Goal: Check status: Check status

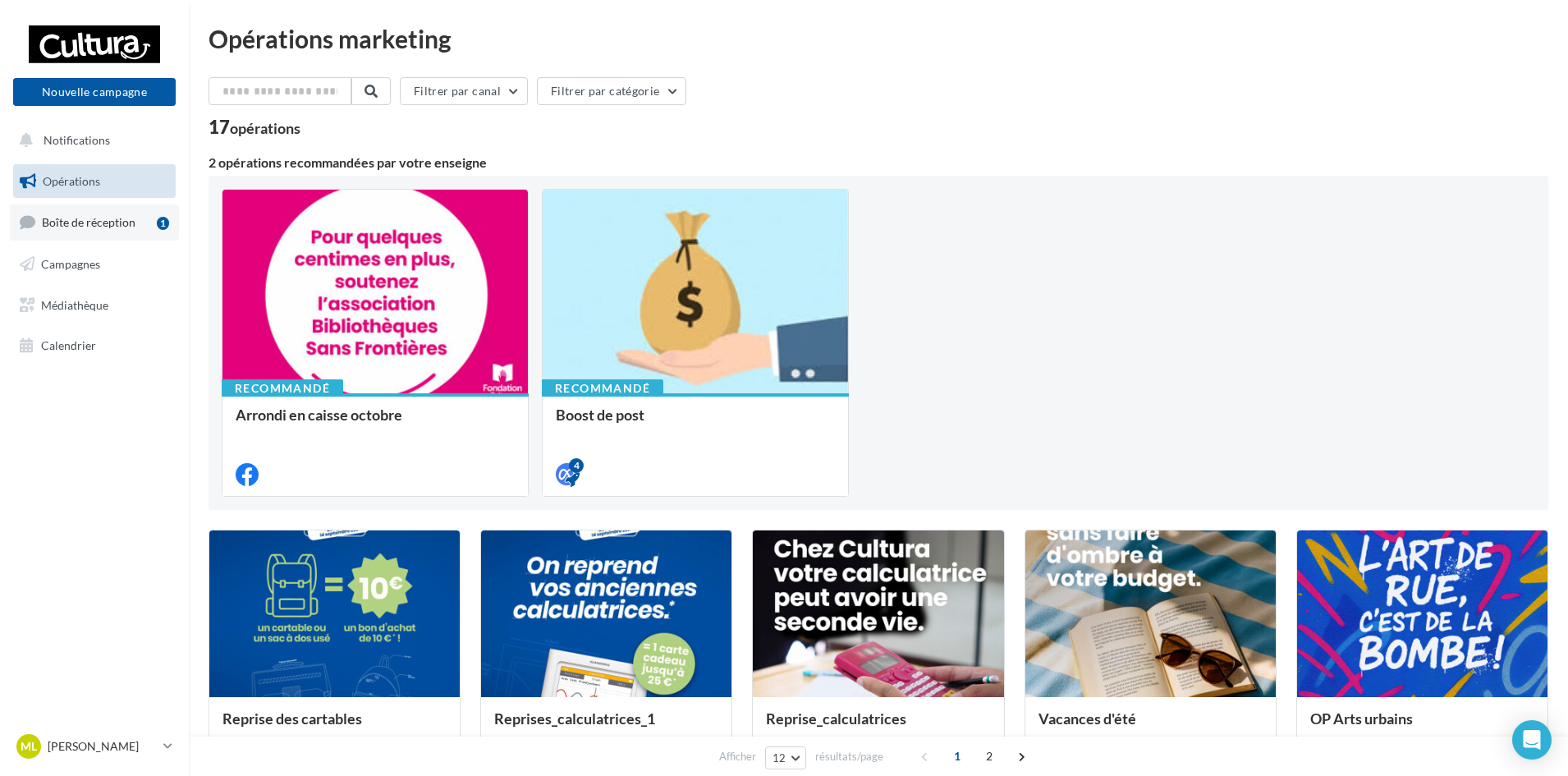
click at [147, 231] on link "Boîte de réception 1" at bounding box center [94, 223] width 169 height 36
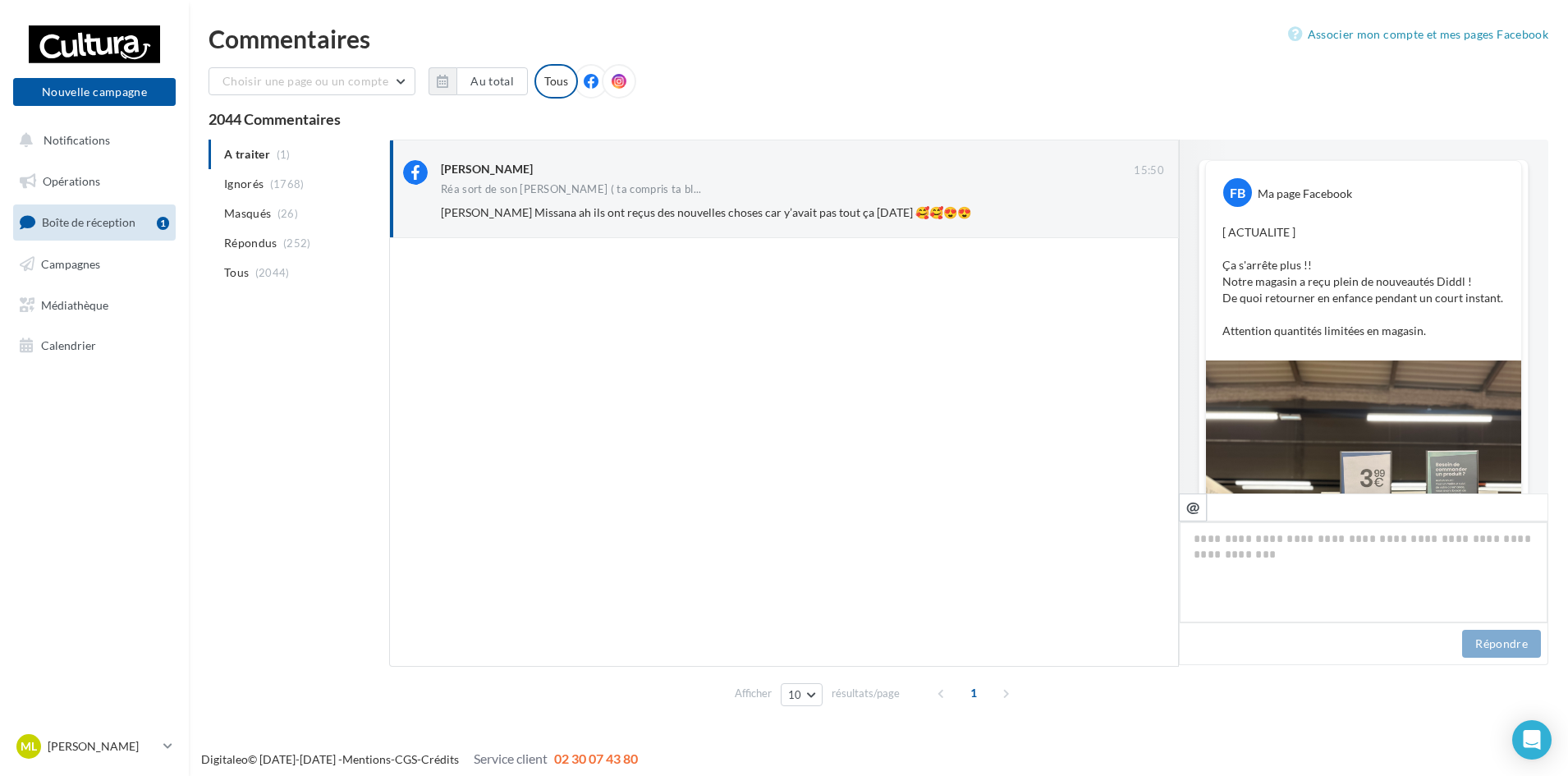
scroll to position [781, 0]
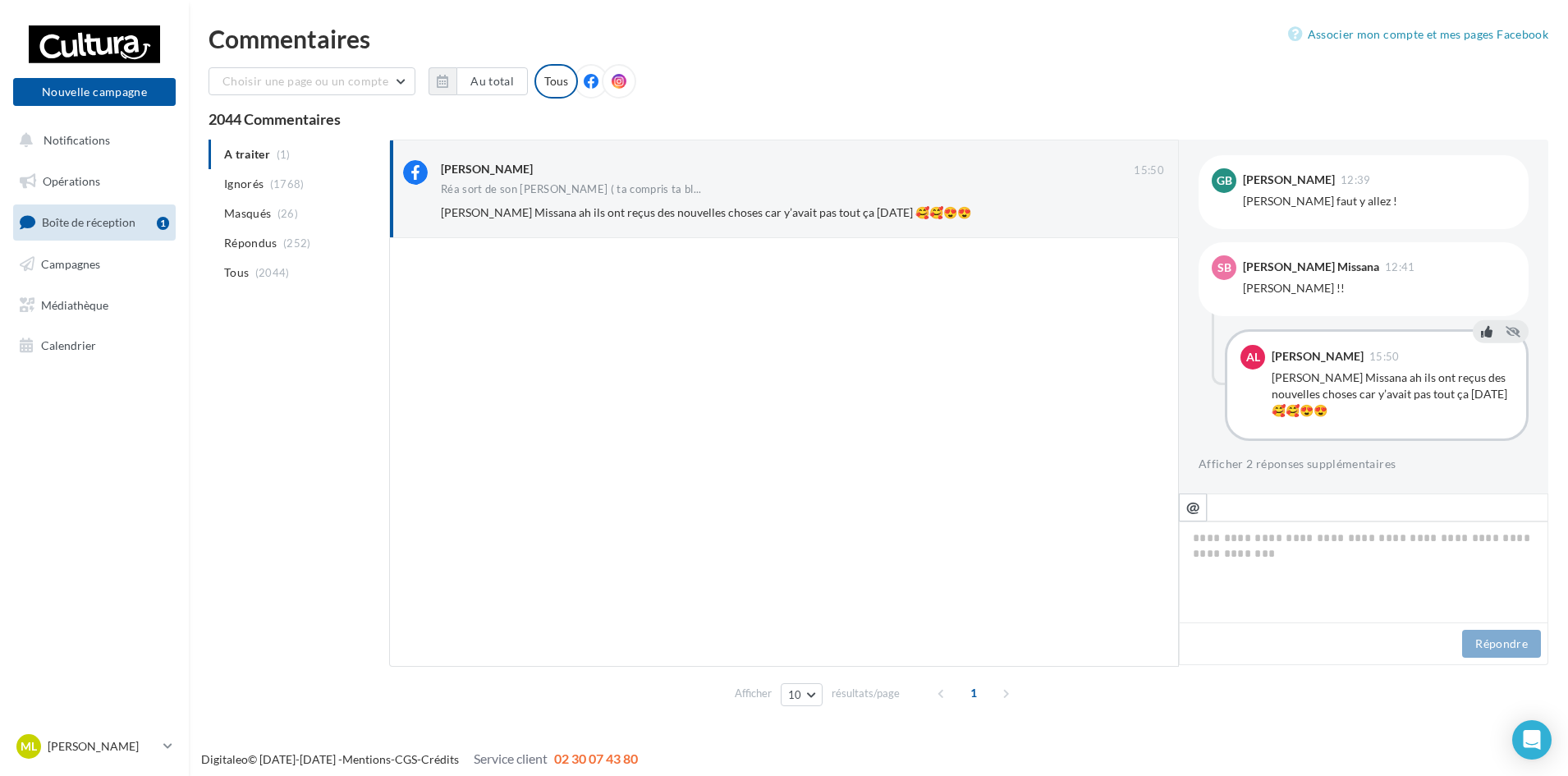
click at [1482, 328] on icon at bounding box center [1487, 332] width 12 height 12
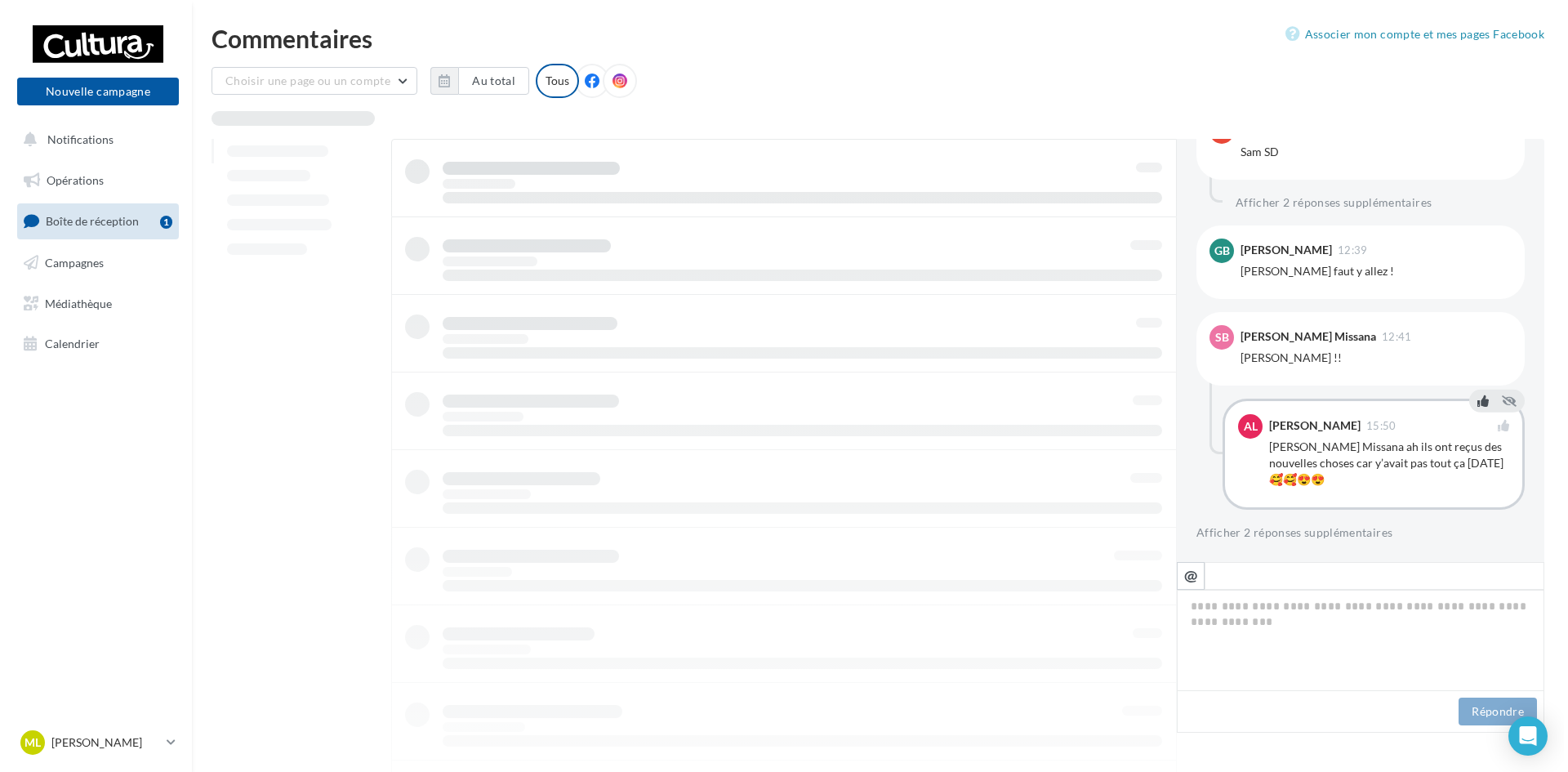
scroll to position [706, 0]
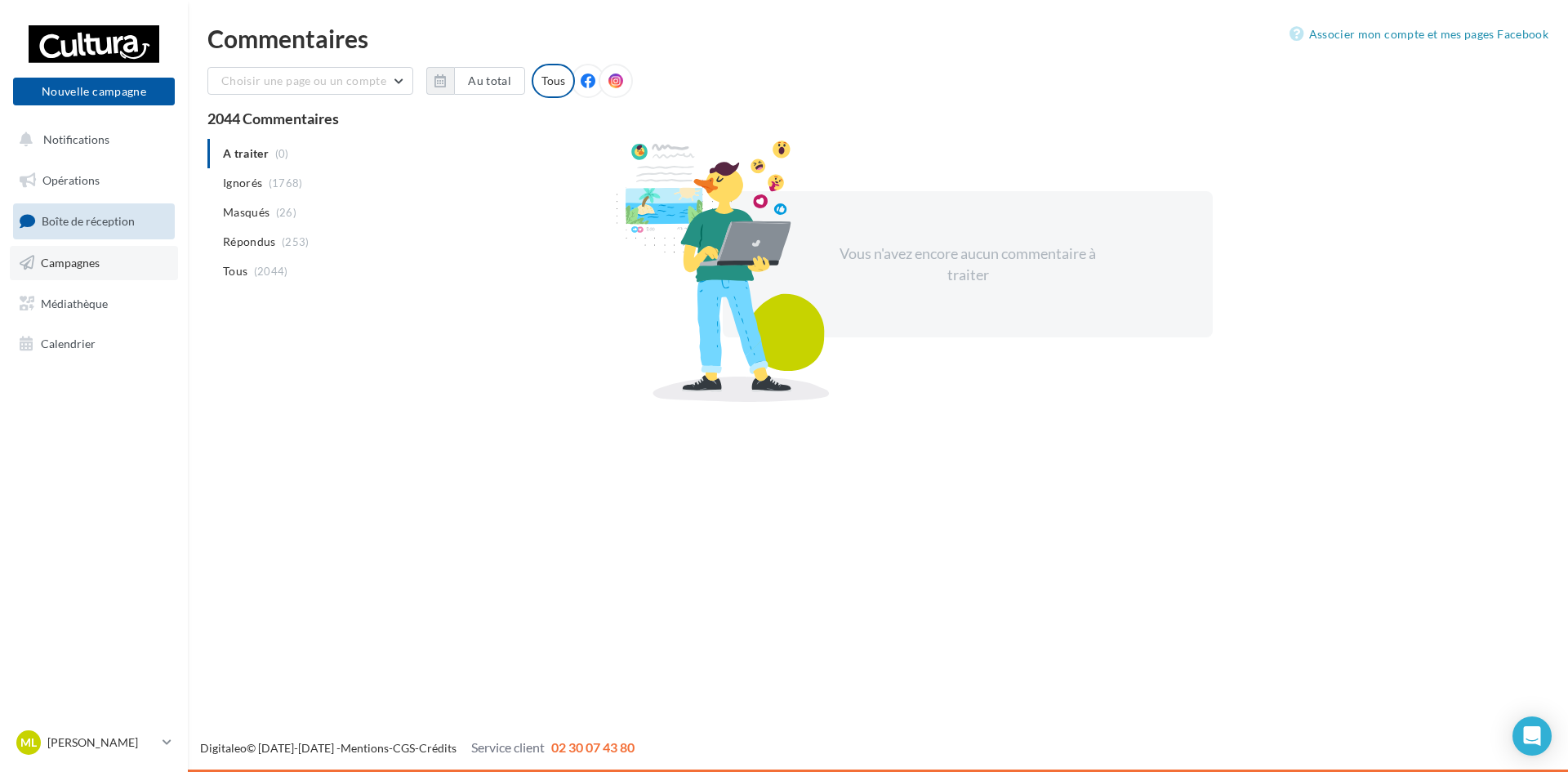
click at [96, 265] on span "Campagnes" at bounding box center [69, 263] width 58 height 14
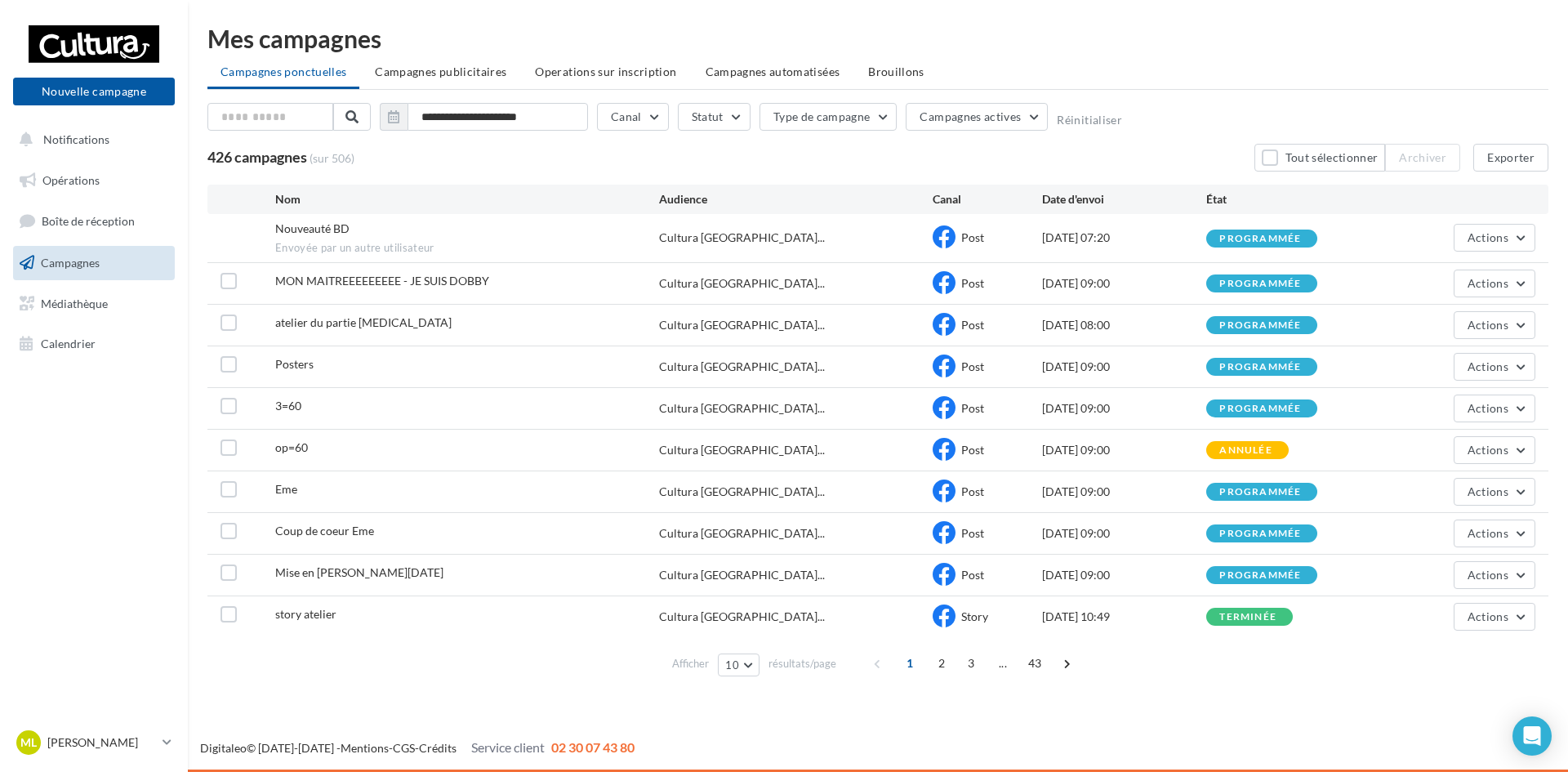
click at [1050, 665] on div "1 2 3 ... 43" at bounding box center [974, 662] width 218 height 26
click at [1492, 603] on button "Actions" at bounding box center [1494, 617] width 82 height 28
click at [1464, 453] on button "Voir les résultats" at bounding box center [1453, 450] width 163 height 43
click at [1064, 659] on span at bounding box center [1067, 662] width 26 height 26
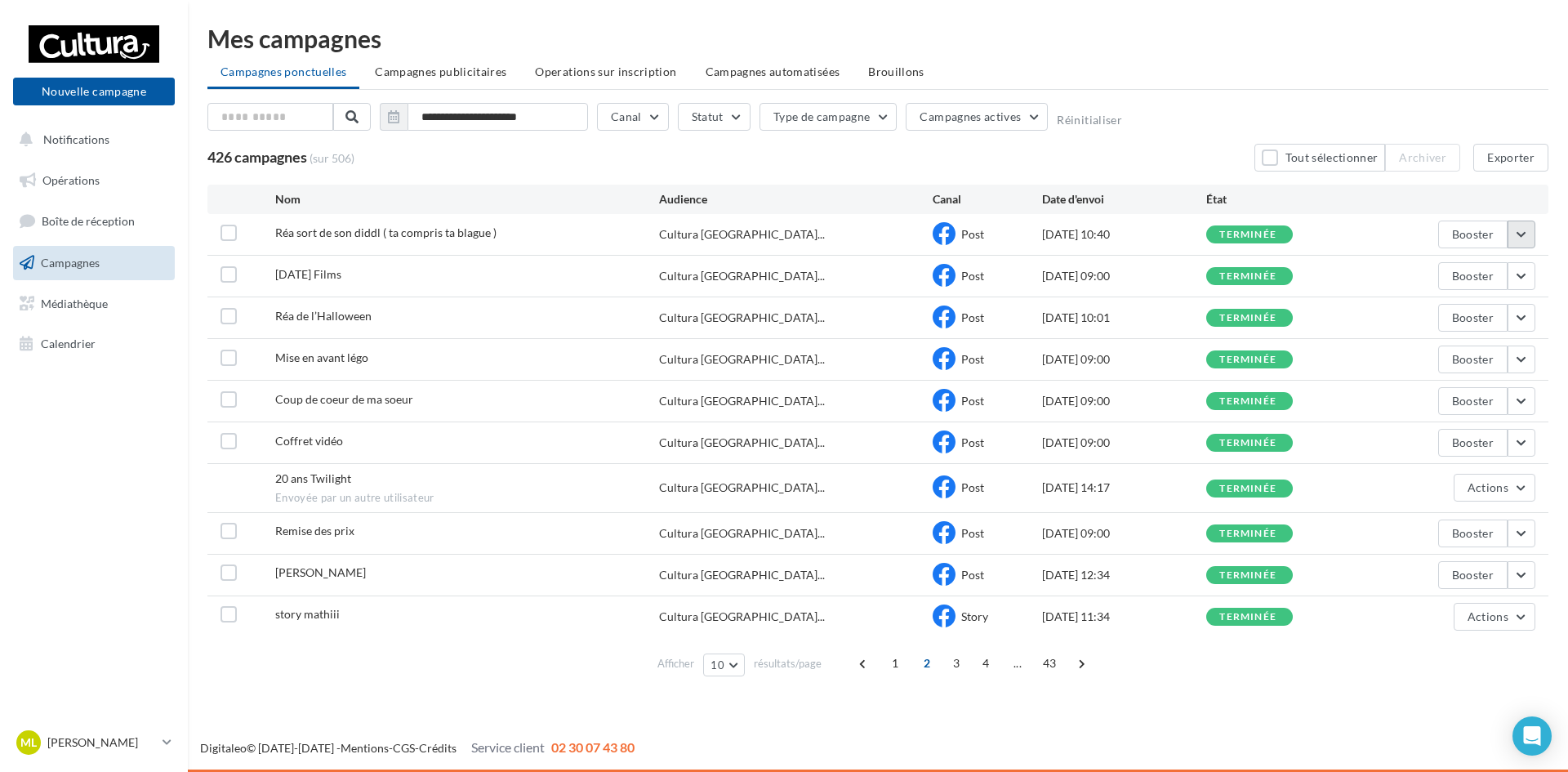
click at [1522, 229] on button "button" at bounding box center [1522, 234] width 28 height 28
click at [1490, 267] on button "Voir les résultats" at bounding box center [1453, 272] width 163 height 43
click at [1521, 277] on button "button" at bounding box center [1522, 276] width 28 height 28
click at [1484, 302] on button "Voir les résultats" at bounding box center [1453, 314] width 163 height 43
click at [1530, 312] on button "button" at bounding box center [1522, 317] width 28 height 28
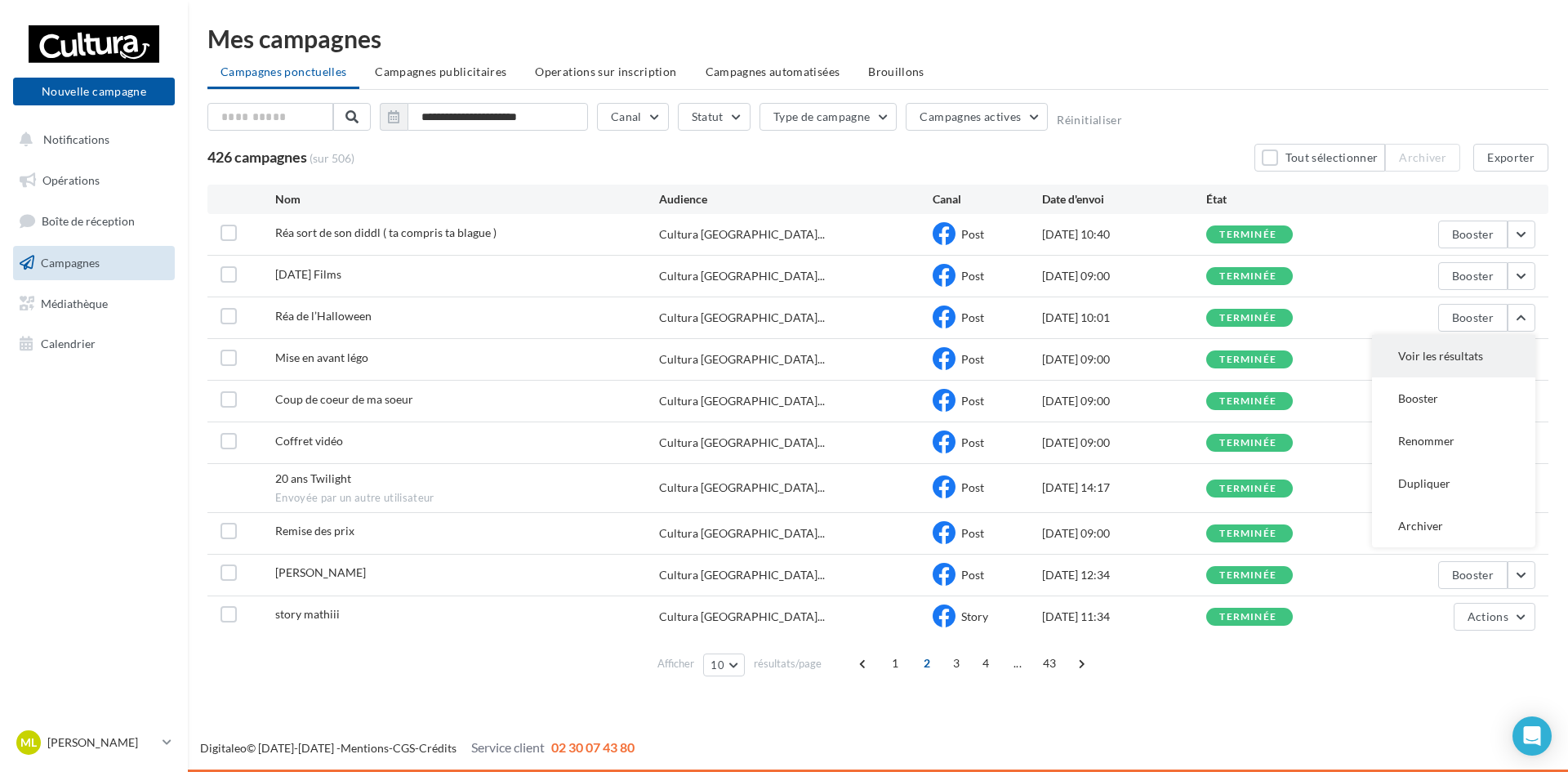
click at [1475, 345] on button "Voir les résultats" at bounding box center [1453, 356] width 163 height 43
click at [1521, 356] on button "button" at bounding box center [1522, 359] width 28 height 28
click at [1433, 396] on button "Voir les résultats" at bounding box center [1453, 397] width 163 height 43
click at [1515, 396] on button "button" at bounding box center [1522, 401] width 28 height 28
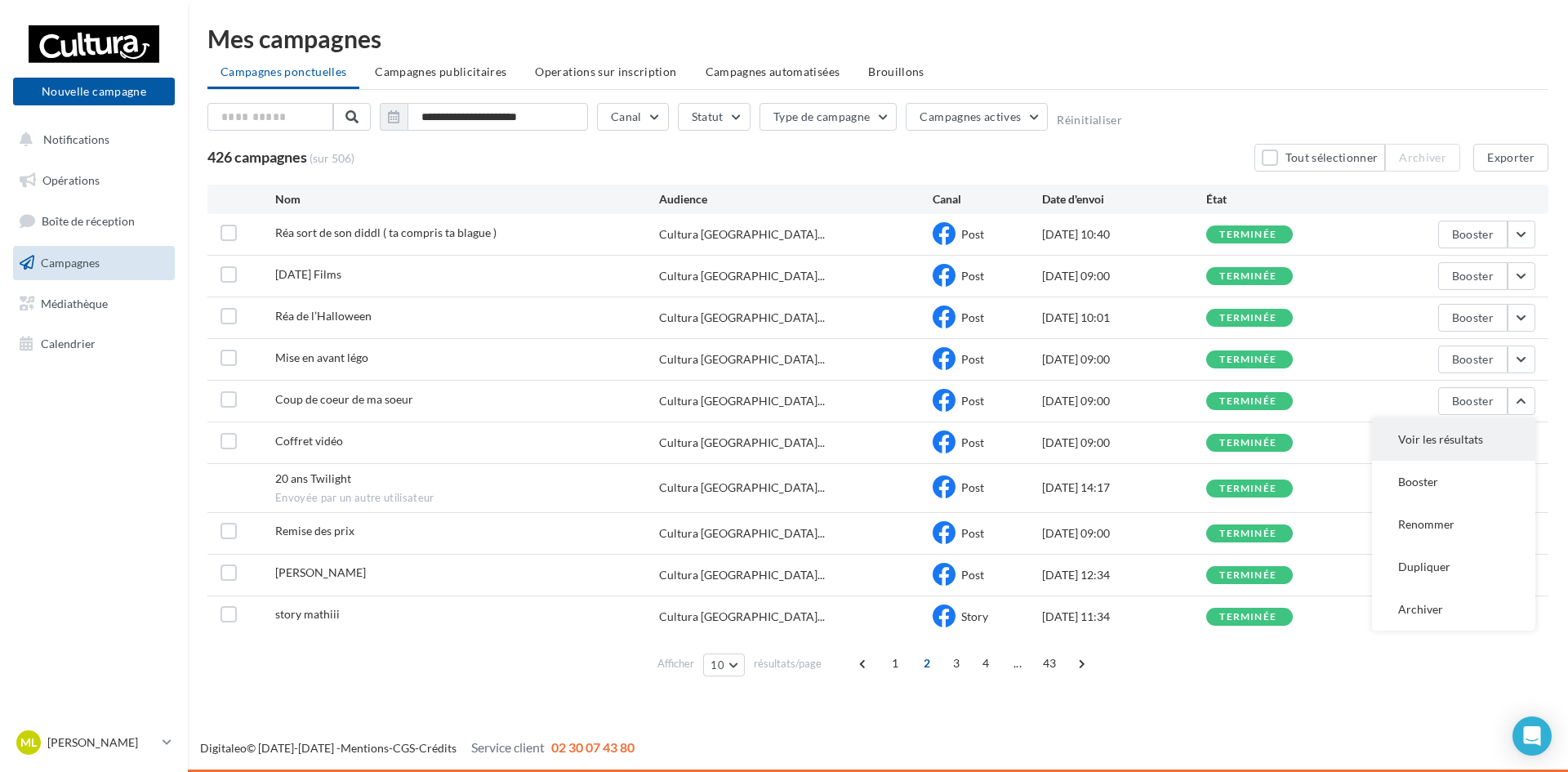
click at [1474, 426] on button "Voir les résultats" at bounding box center [1453, 439] width 163 height 43
click at [1518, 447] on button "button" at bounding box center [1522, 443] width 28 height 28
click at [1468, 467] on button "Voir les résultats" at bounding box center [1453, 480] width 163 height 43
click at [1515, 484] on button "Actions" at bounding box center [1494, 487] width 82 height 28
click at [1477, 517] on button "Voir les résultats" at bounding box center [1453, 525] width 163 height 43
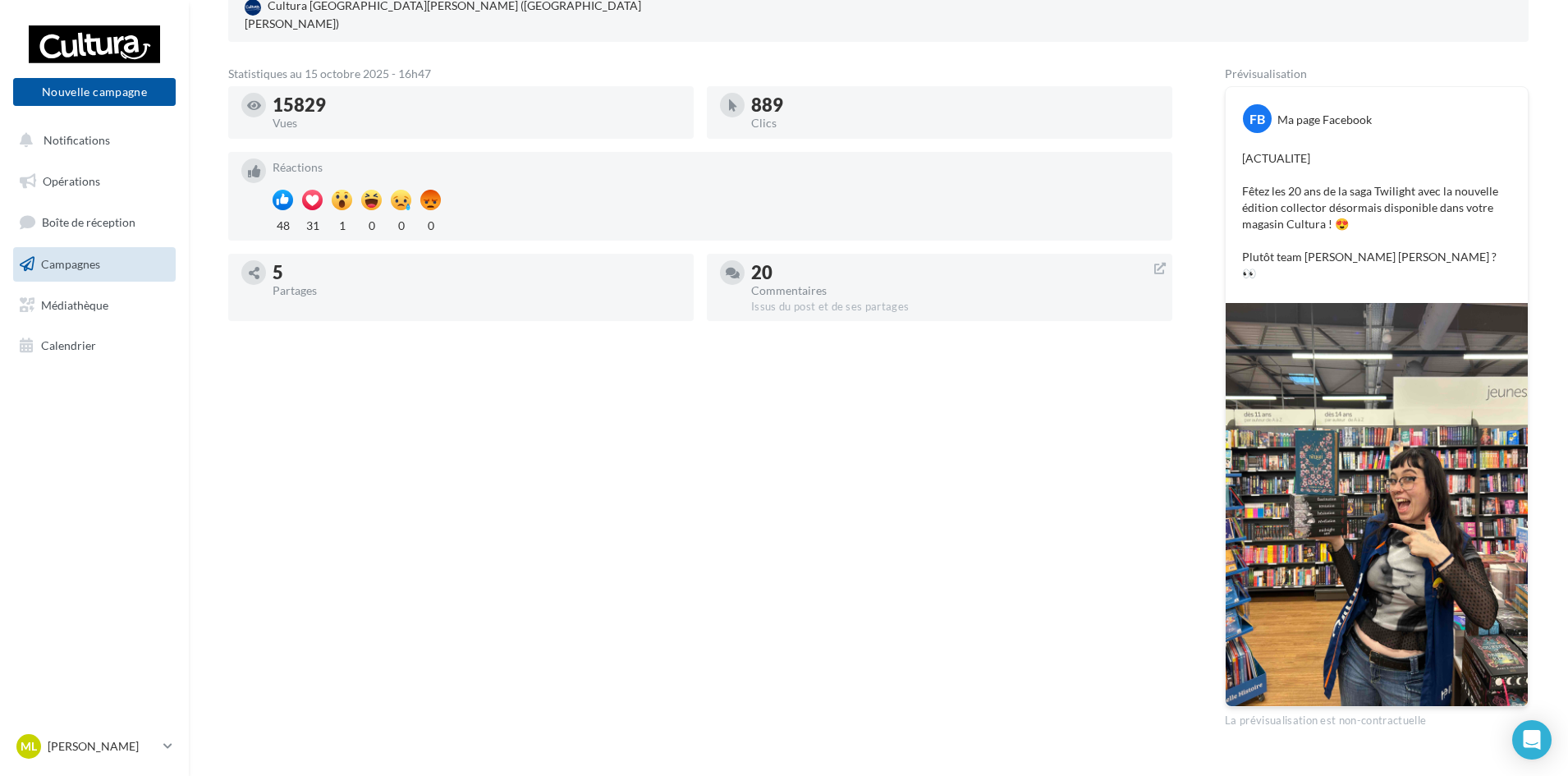
scroll to position [260, 0]
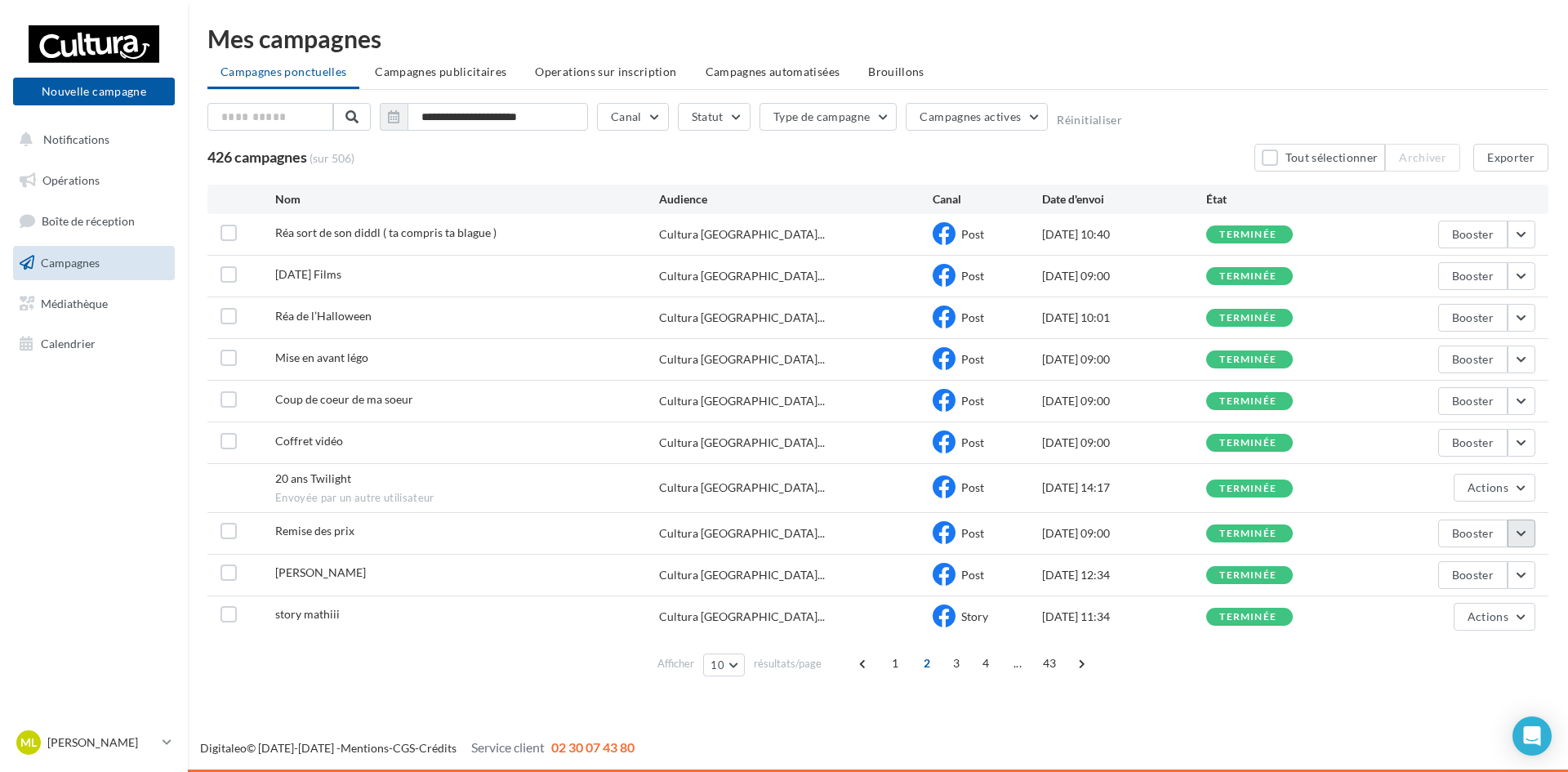
click at [1527, 535] on button "button" at bounding box center [1522, 533] width 28 height 28
click at [1464, 574] on button "Voir les résultats" at bounding box center [1453, 571] width 163 height 43
click at [1527, 627] on button "Actions" at bounding box center [1494, 617] width 82 height 28
click at [1439, 453] on button "Voir les résultats" at bounding box center [1453, 450] width 163 height 43
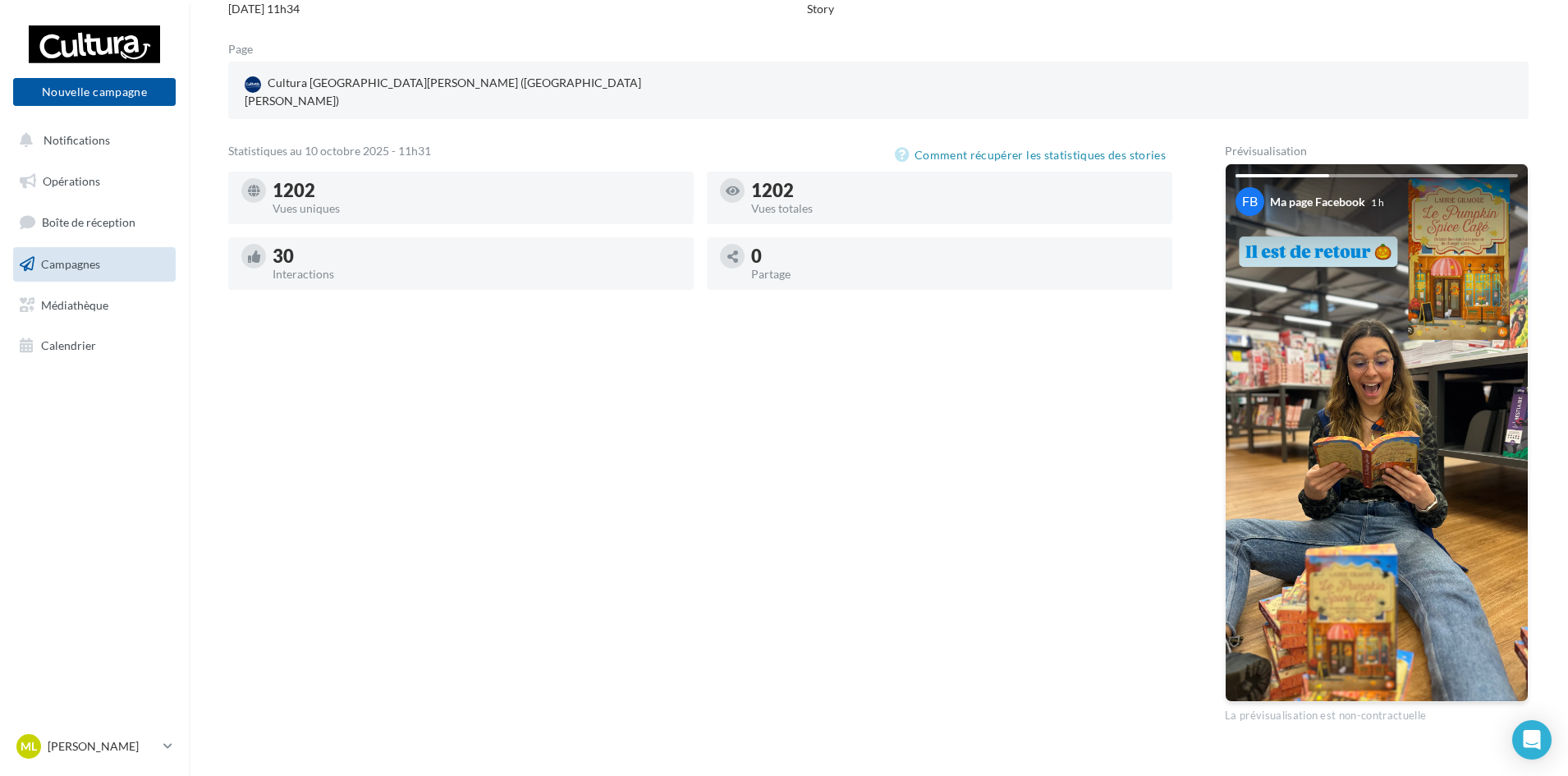
scroll to position [195, 0]
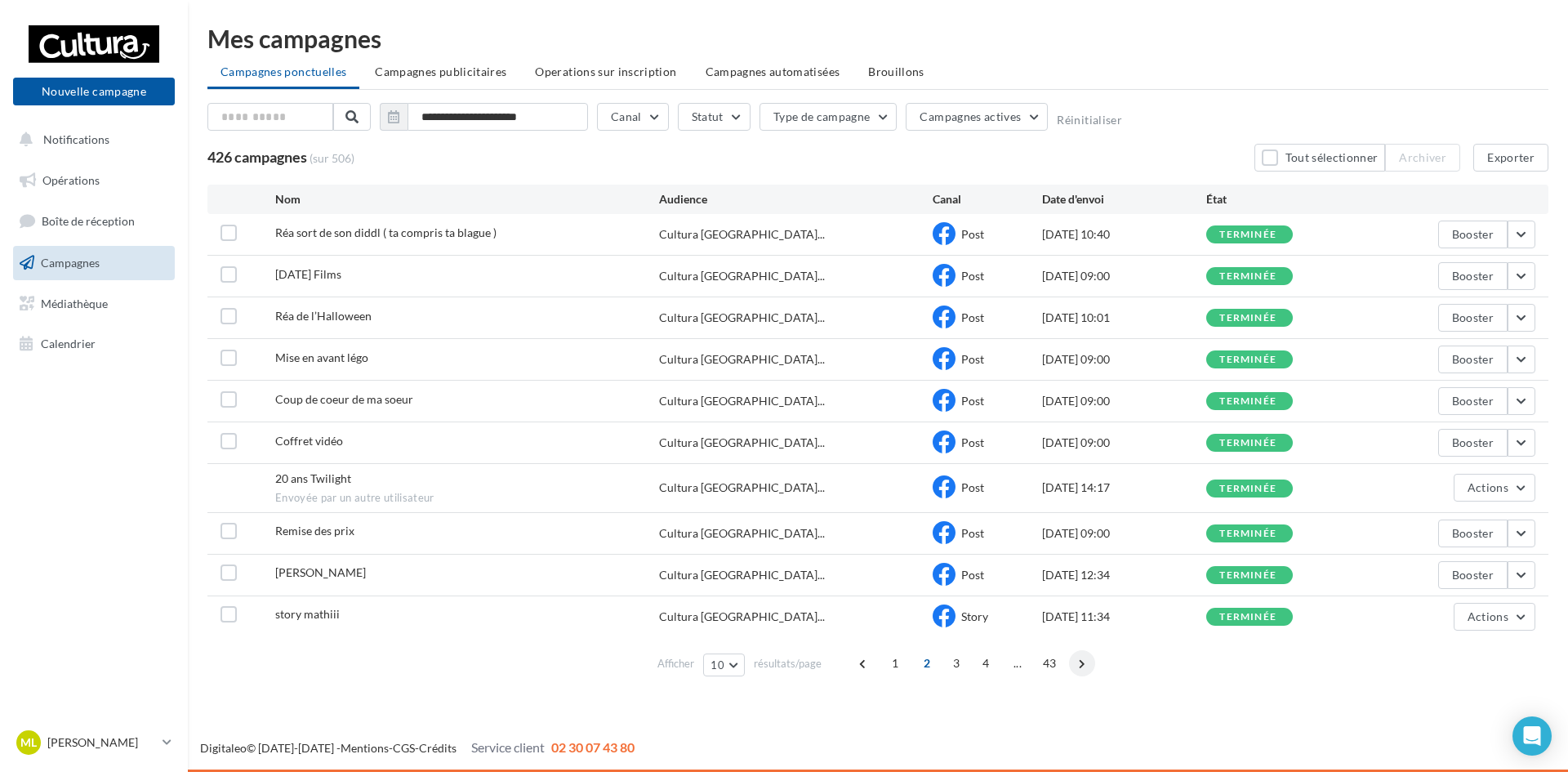
click at [1089, 664] on span at bounding box center [1082, 662] width 26 height 26
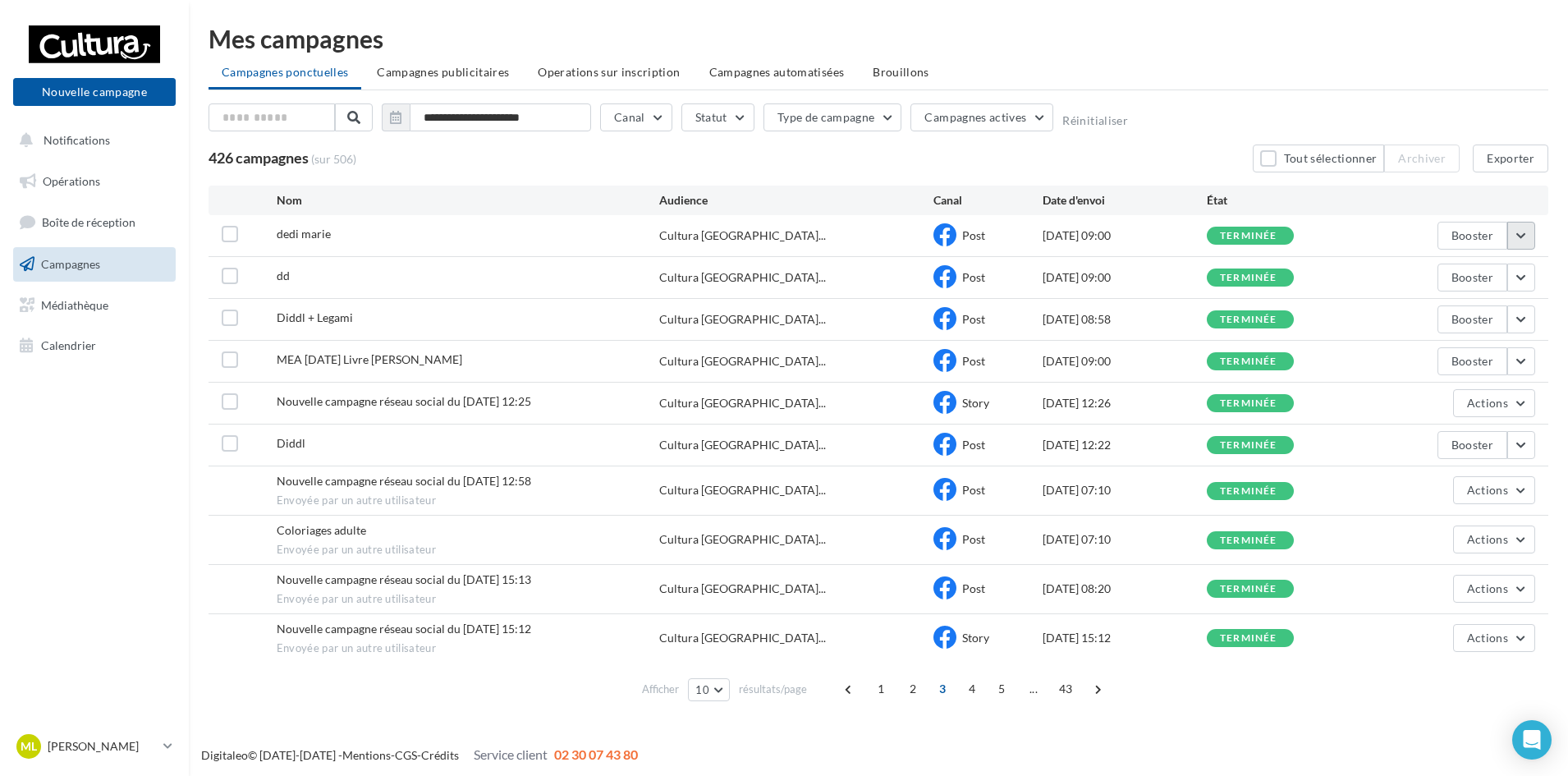
click at [1530, 228] on button "button" at bounding box center [1520, 235] width 28 height 28
click at [1476, 276] on button "Voir les résultats" at bounding box center [1452, 273] width 164 height 43
click at [1524, 279] on button "button" at bounding box center [1520, 277] width 28 height 28
click at [1427, 320] on button "Voir les résultats" at bounding box center [1452, 316] width 164 height 43
click at [1530, 323] on button "button" at bounding box center [1520, 319] width 28 height 28
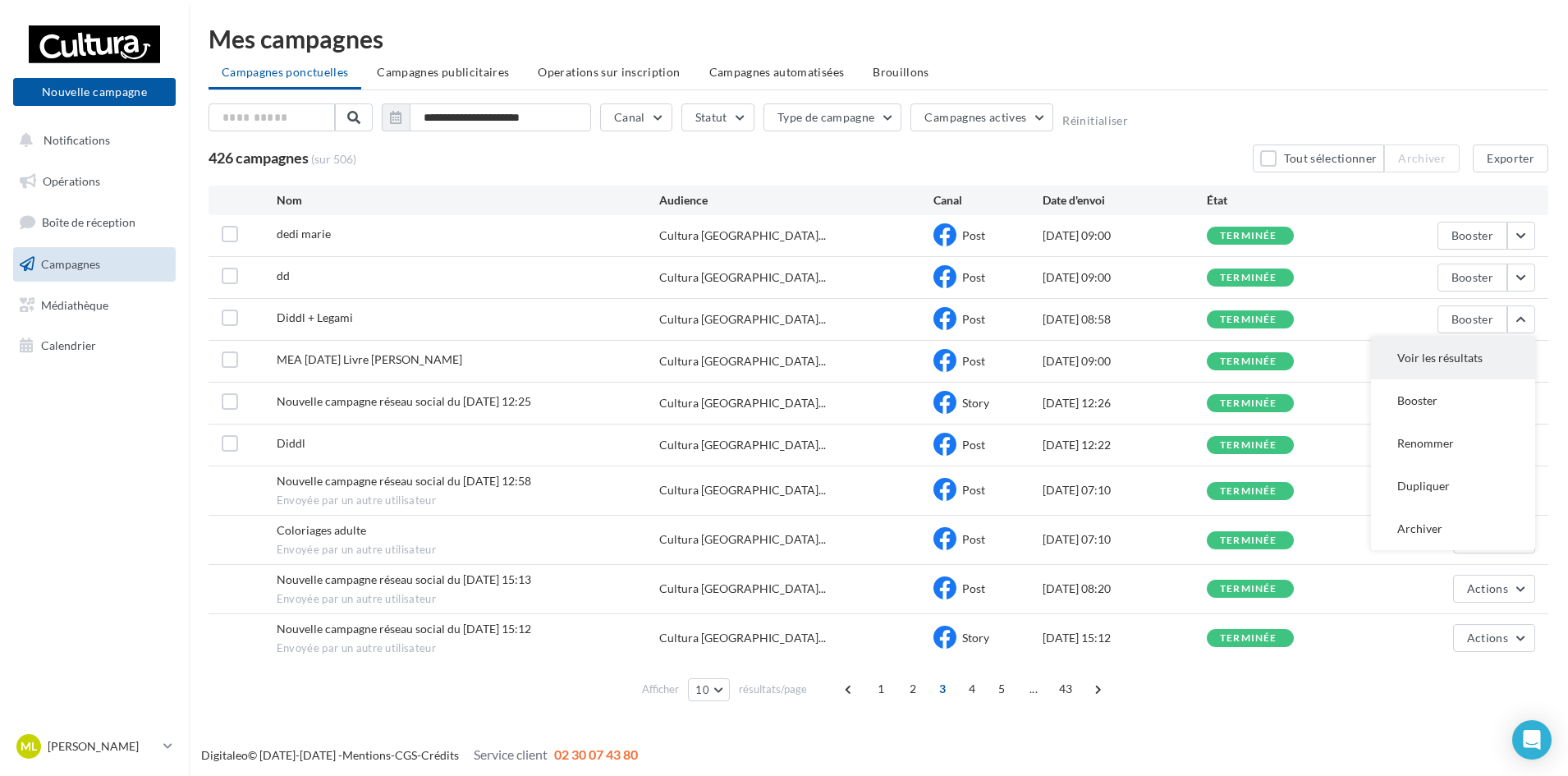
click at [1494, 347] on button "Voir les résultats" at bounding box center [1452, 358] width 164 height 43
click at [1525, 441] on button "button" at bounding box center [1520, 445] width 28 height 28
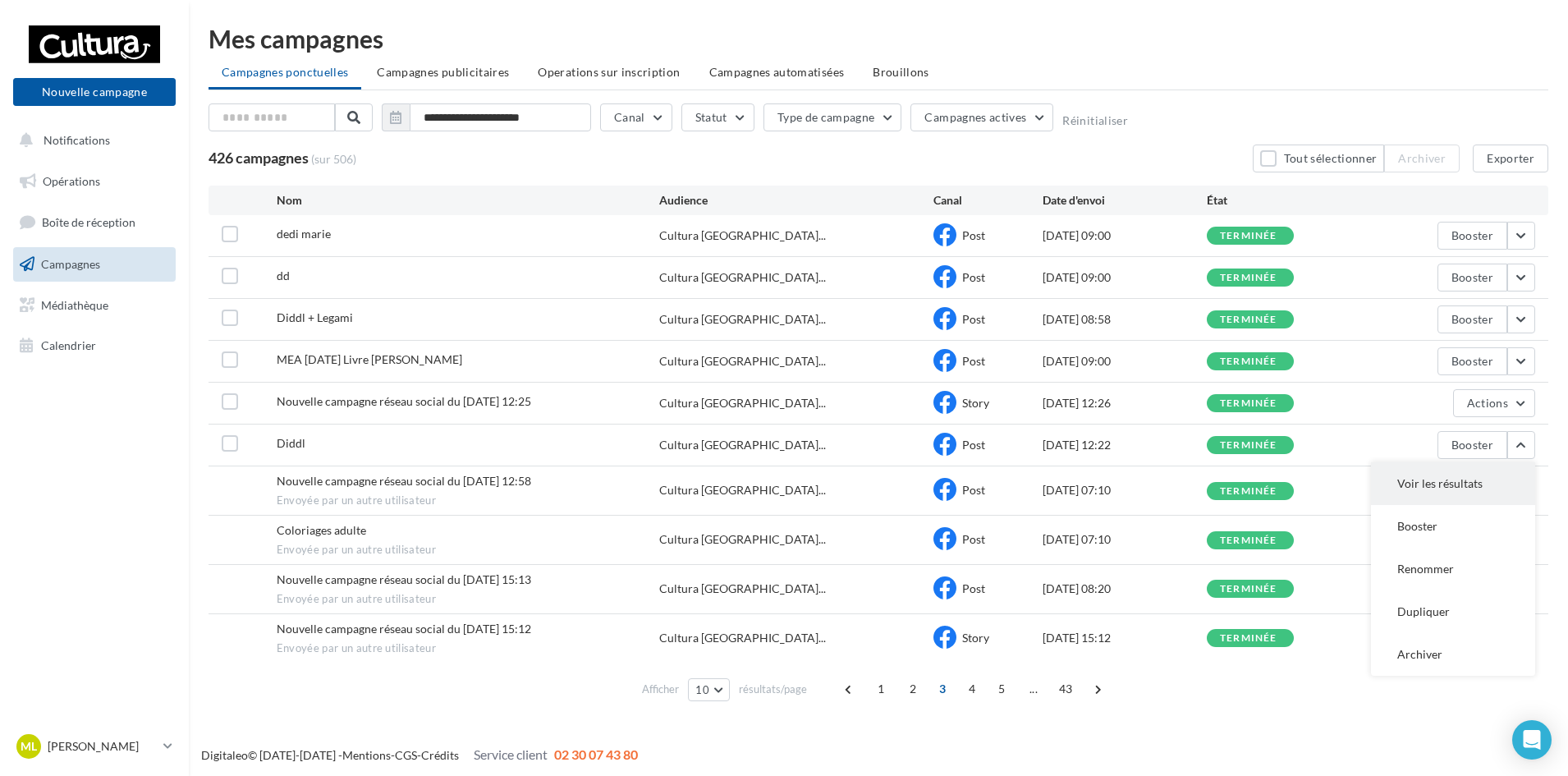
click at [1502, 479] on button "Voir les résultats" at bounding box center [1452, 483] width 164 height 43
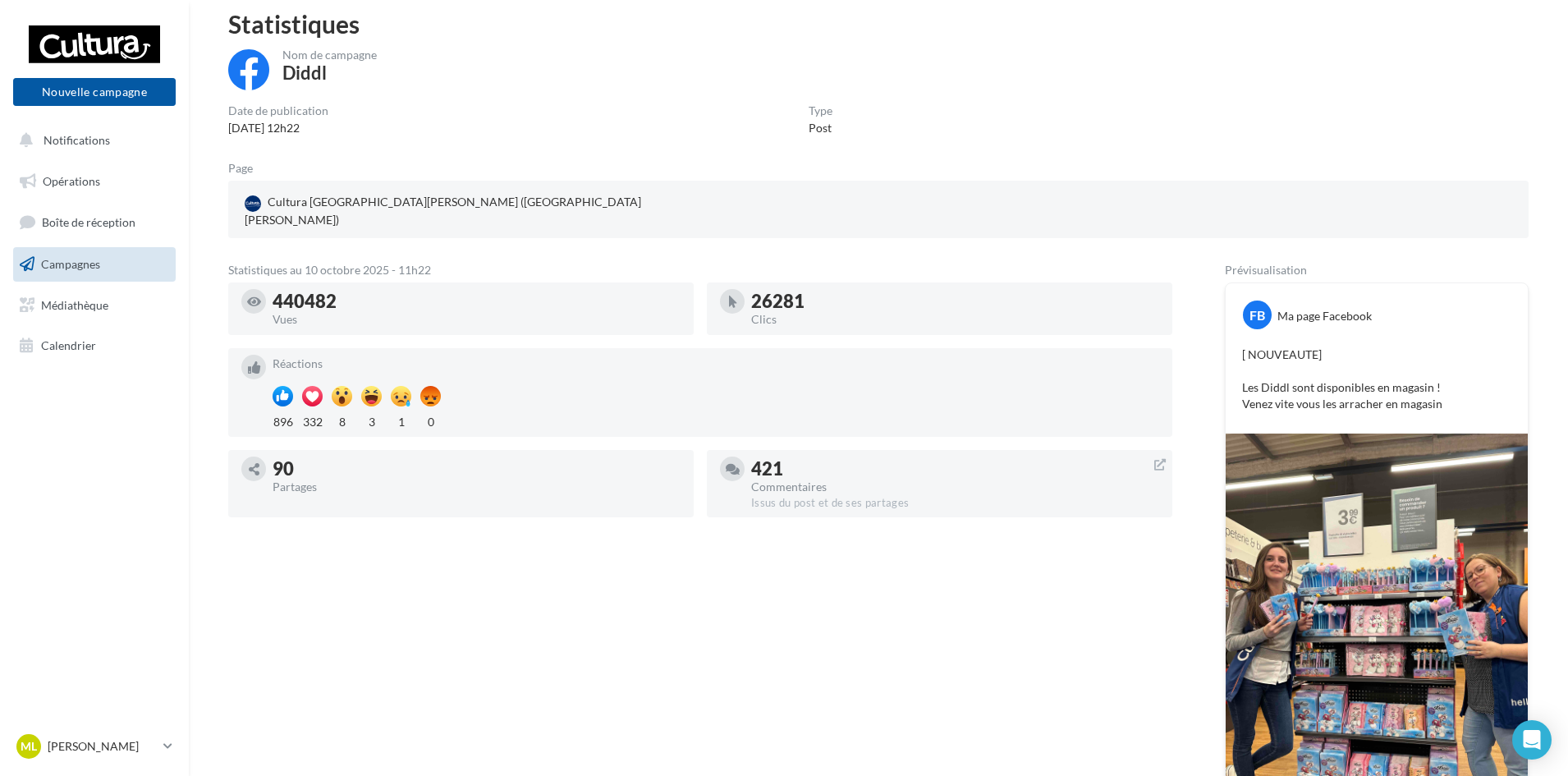
scroll to position [47, 0]
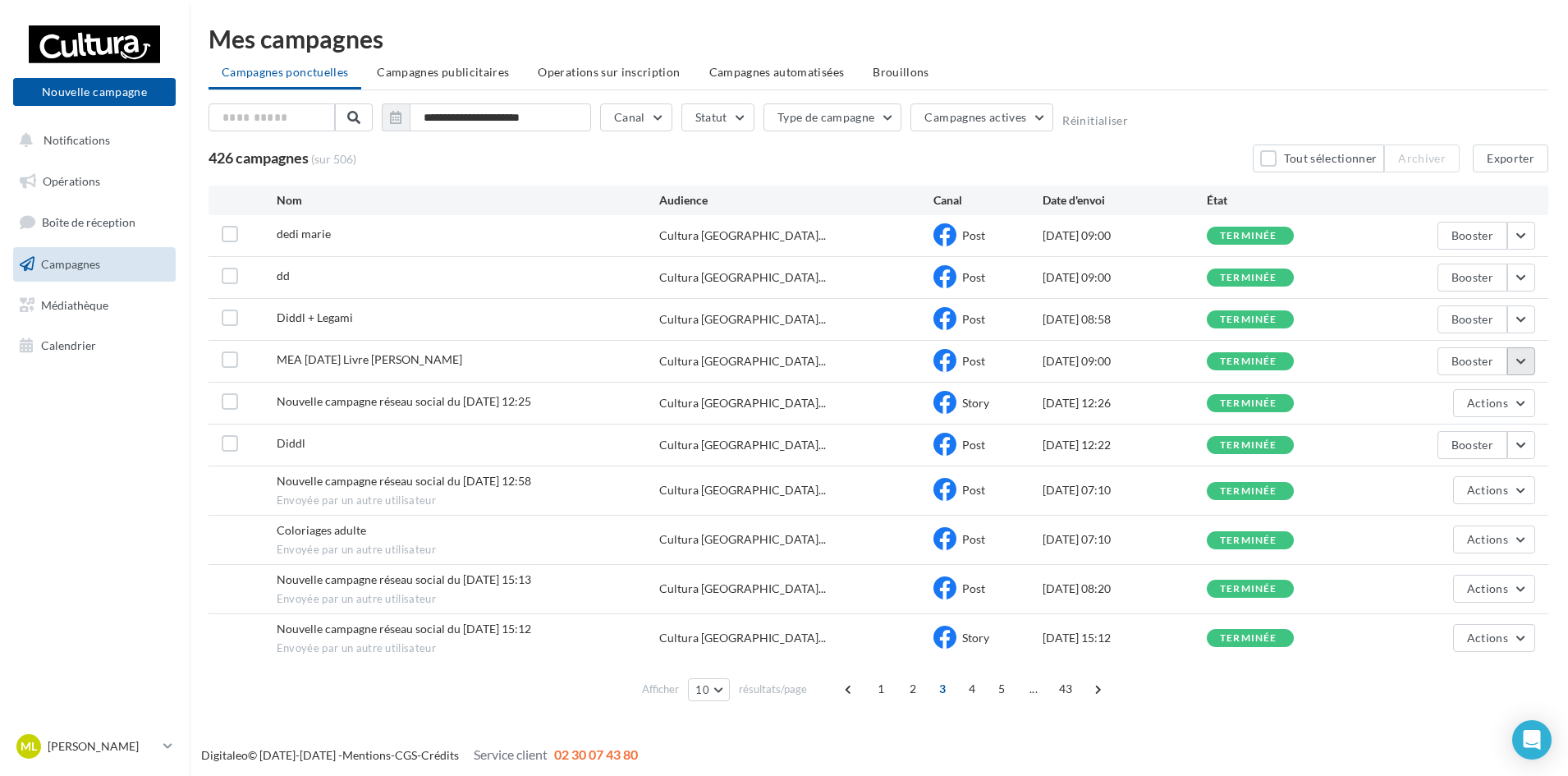
click at [1515, 355] on button "button" at bounding box center [1520, 361] width 28 height 28
click at [1479, 403] on button "Voir les résultats" at bounding box center [1452, 399] width 164 height 43
